Goal: Navigation & Orientation: Find specific page/section

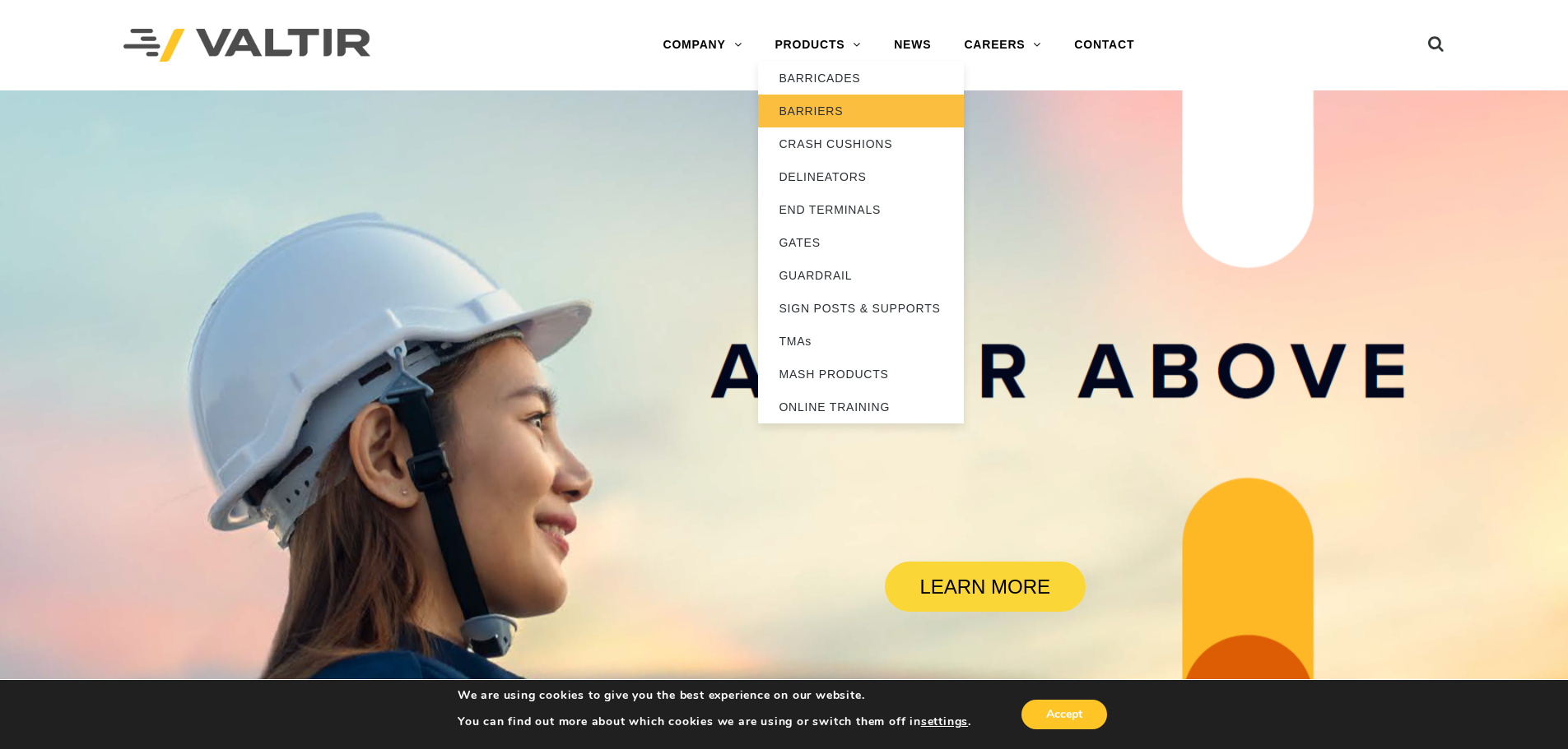
click at [852, 107] on link "BARRIERS" at bounding box center [861, 110] width 206 height 33
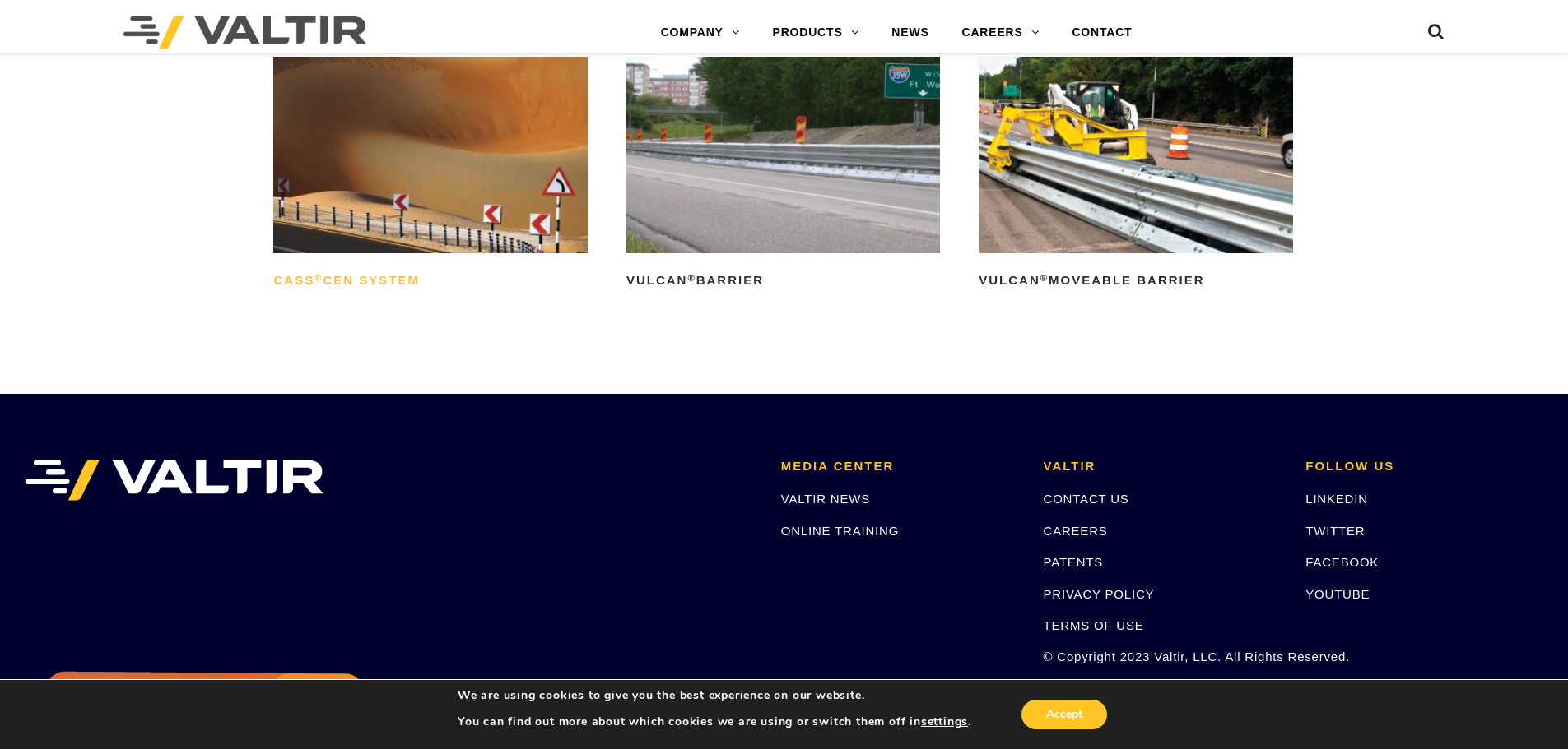
scroll to position [3458, 0]
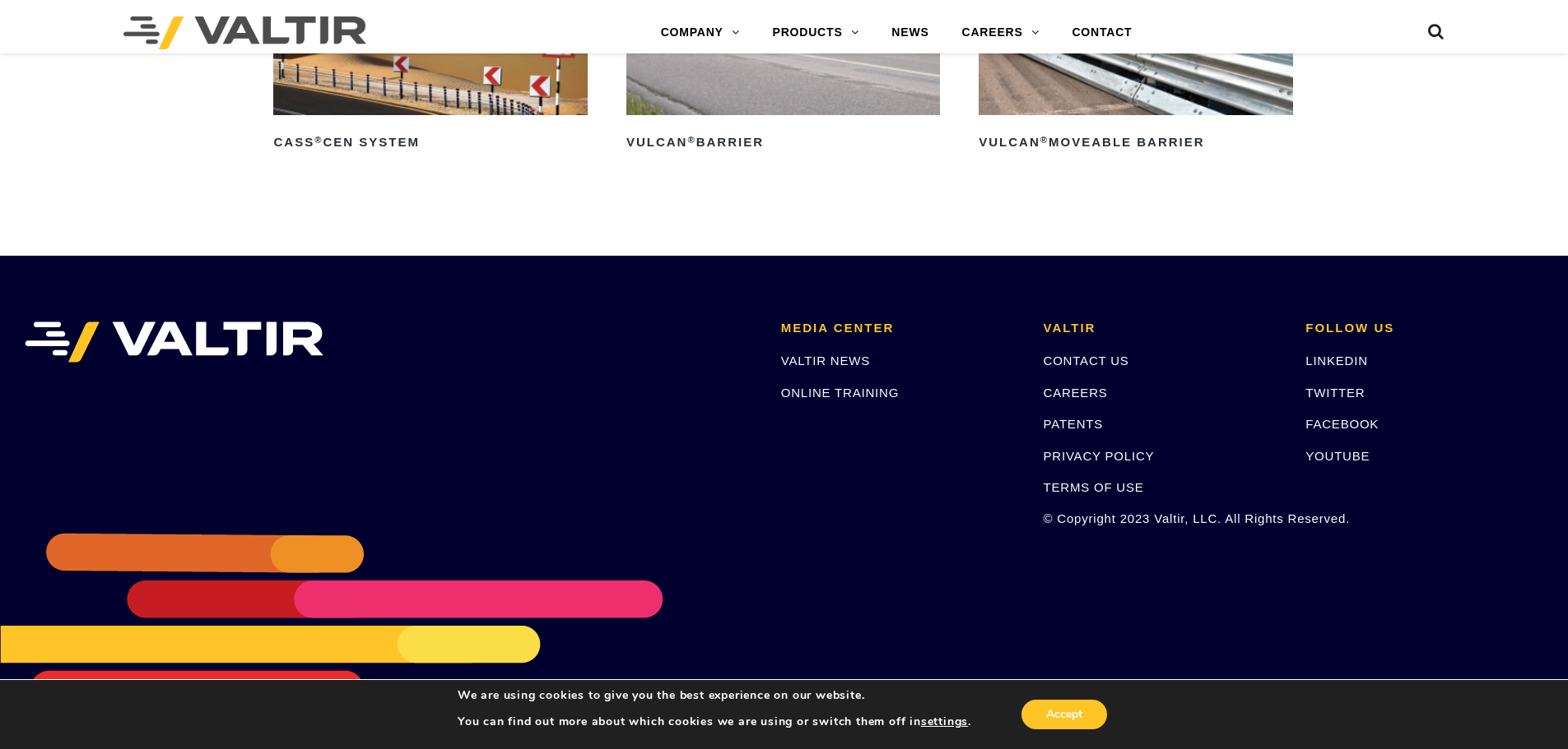
click at [646, 389] on li at bounding box center [390, 424] width 756 height 205
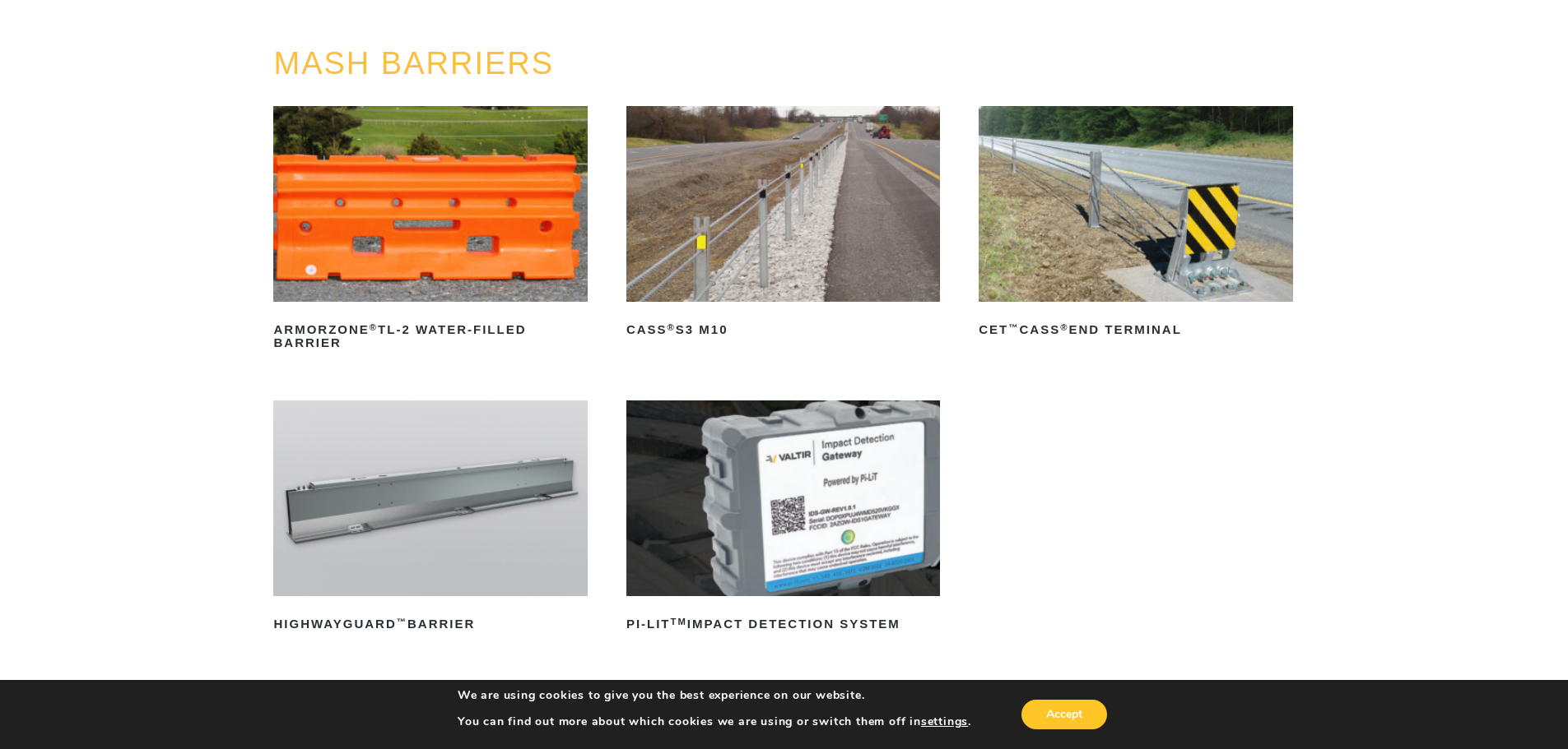
scroll to position [0, 0]
